Goal: Information Seeking & Learning: Learn about a topic

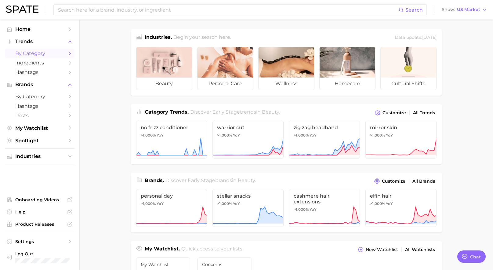
click at [50, 55] on span "by Category" at bounding box center [39, 53] width 49 height 6
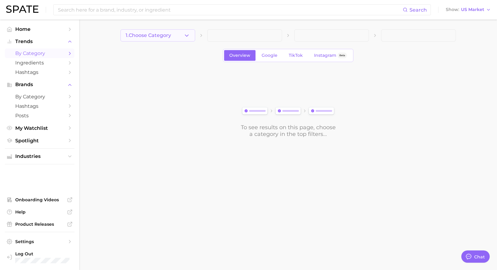
click at [162, 34] on span "1. Choose Category" at bounding box center [148, 35] width 45 height 5
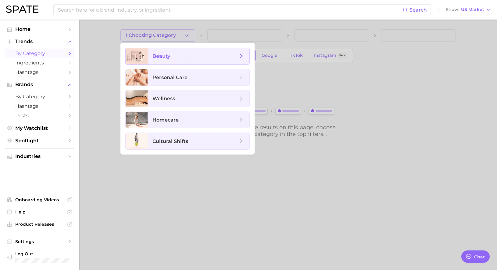
click at [184, 56] on span "beauty" at bounding box center [195, 56] width 85 height 7
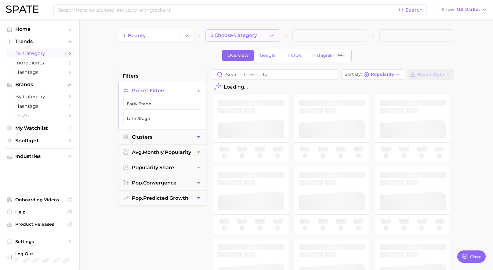
click at [260, 36] on button "2. Choose Category" at bounding box center [242, 35] width 75 height 12
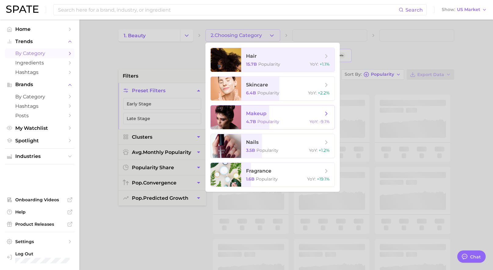
click at [268, 114] on span "makeup" at bounding box center [284, 113] width 77 height 7
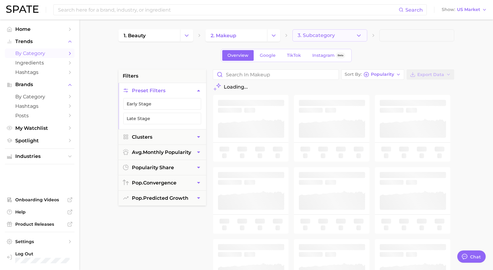
click at [339, 35] on button "3. Subcategory" at bounding box center [329, 35] width 75 height 12
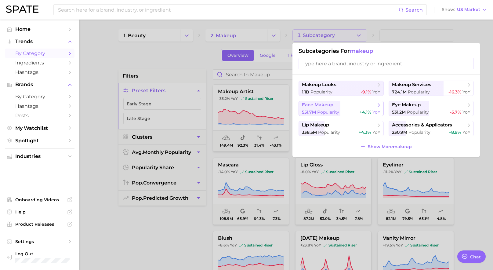
click at [356, 107] on span "face makeup" at bounding box center [339, 105] width 74 height 6
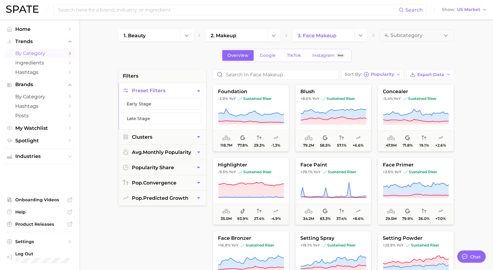
click at [470, 63] on main "1. beauty 2. makeup 3. face makeup 4. Subcategory Overview Google TikTok Instag…" at bounding box center [285, 251] width 413 height 463
click at [403, 34] on span "4. Subcategory" at bounding box center [403, 35] width 38 height 5
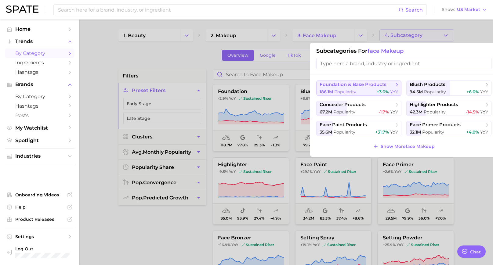
click at [358, 88] on span "foundation & base products" at bounding box center [356, 85] width 74 height 6
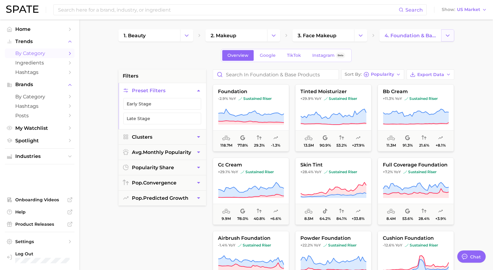
click at [450, 36] on icon "Change Category" at bounding box center [447, 35] width 6 height 6
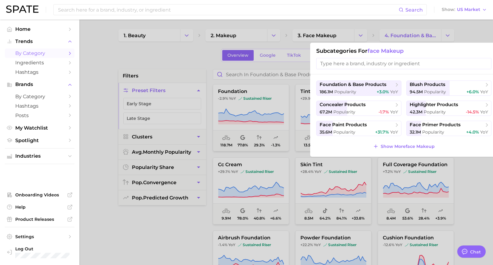
click at [447, 33] on div at bounding box center [246, 132] width 493 height 265
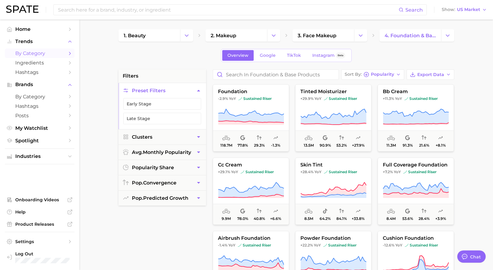
click at [476, 51] on main "1. beauty 2. makeup 3. face makeup 4. foundation & base products Overview Googl…" at bounding box center [285, 251] width 413 height 463
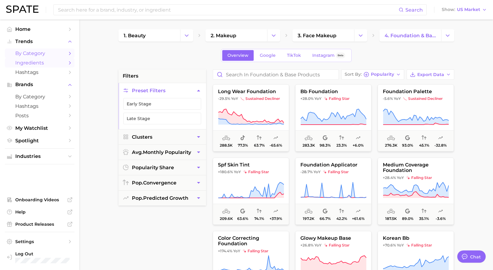
click at [40, 62] on span "Ingredients" at bounding box center [39, 63] width 49 height 6
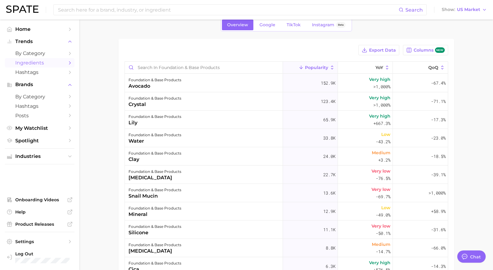
scroll to position [61, 0]
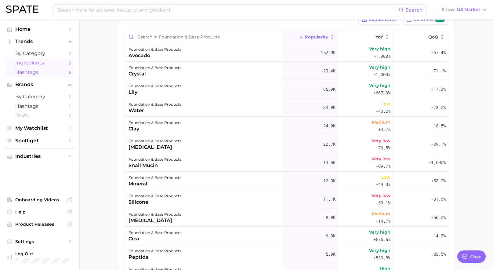
click at [43, 73] on span "Hashtags" at bounding box center [39, 72] width 49 height 6
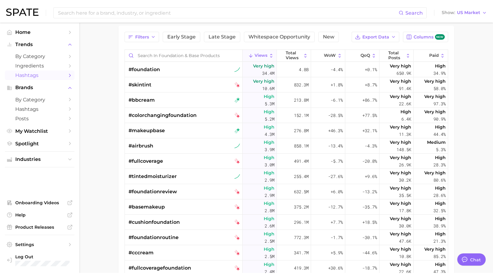
scroll to position [61, 0]
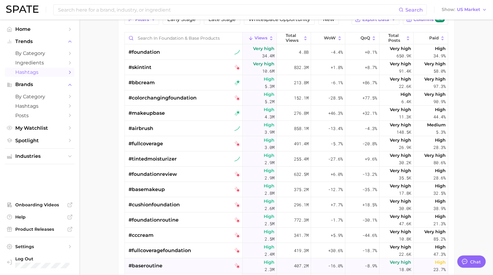
type textarea "x"
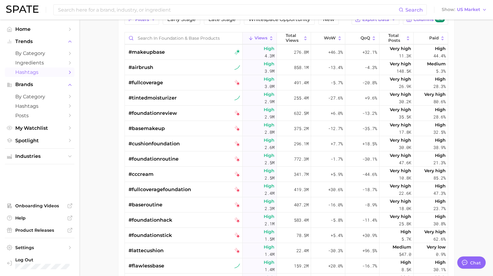
click at [474, 65] on main "1. beauty 2. makeup 3. face makeup 4. foundation & base products TikTok Instagr…" at bounding box center [285, 152] width 413 height 386
